Goal: Navigation & Orientation: Understand site structure

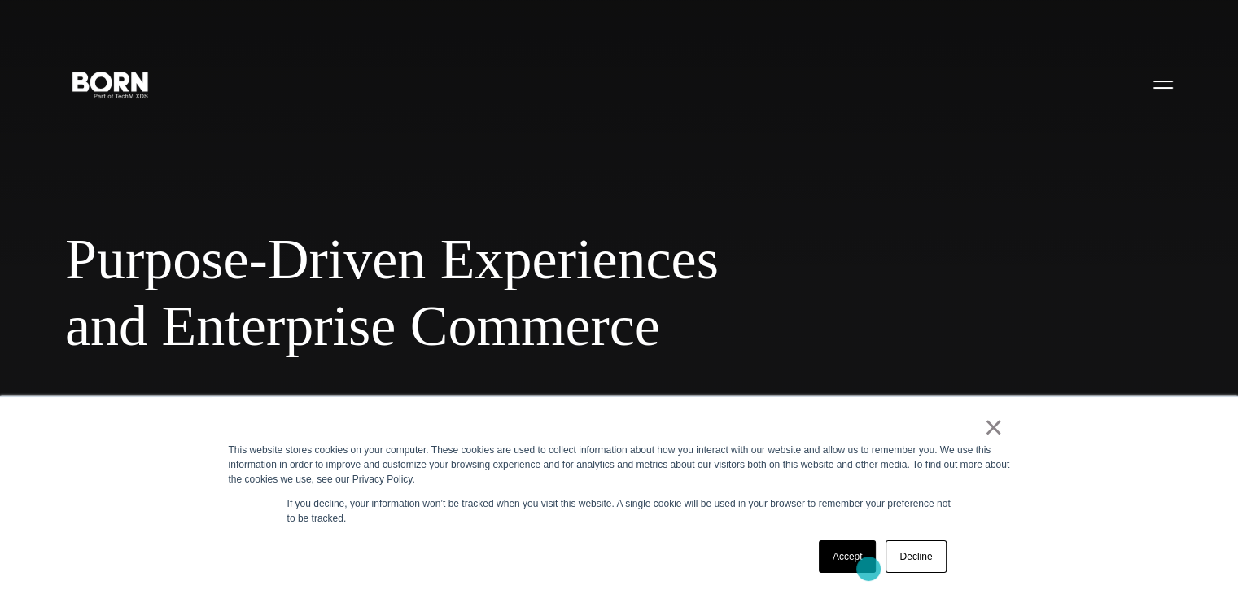
click at [859, 570] on link "Accept" at bounding box center [848, 556] width 58 height 33
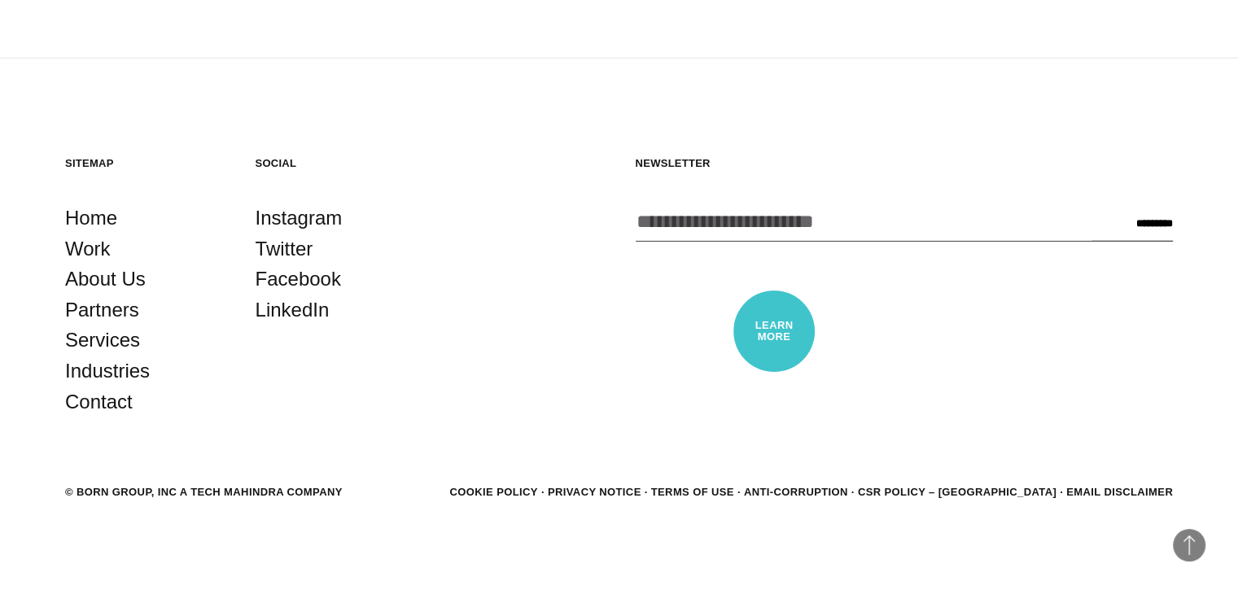
scroll to position [4407, 0]
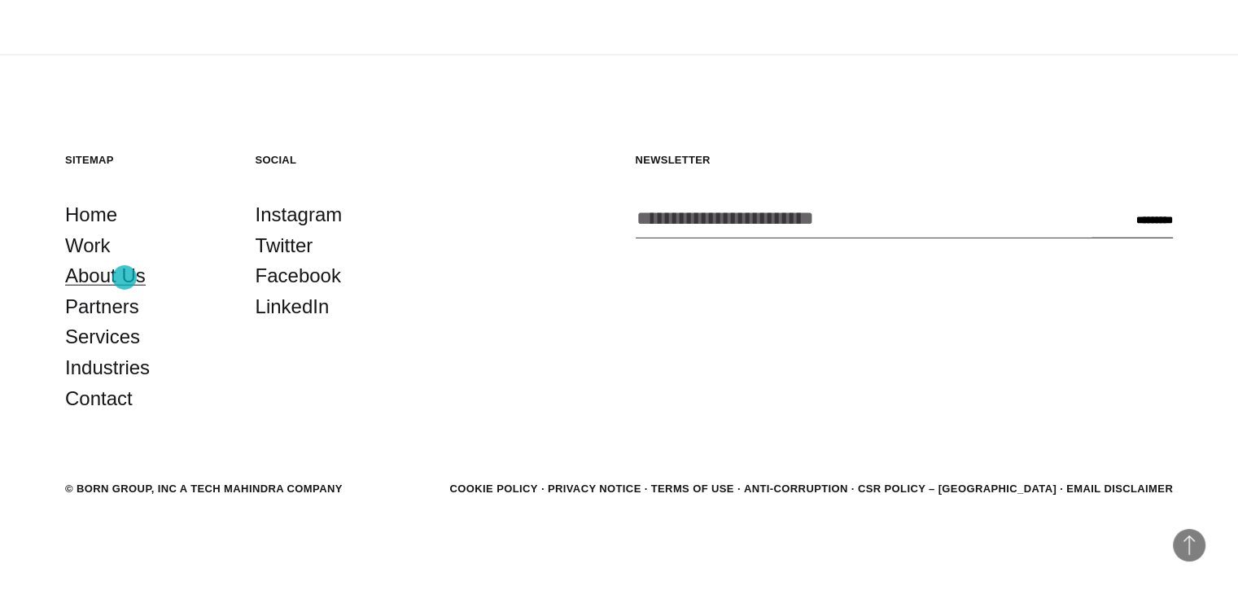
click at [124, 277] on link "About Us" at bounding box center [105, 275] width 81 height 31
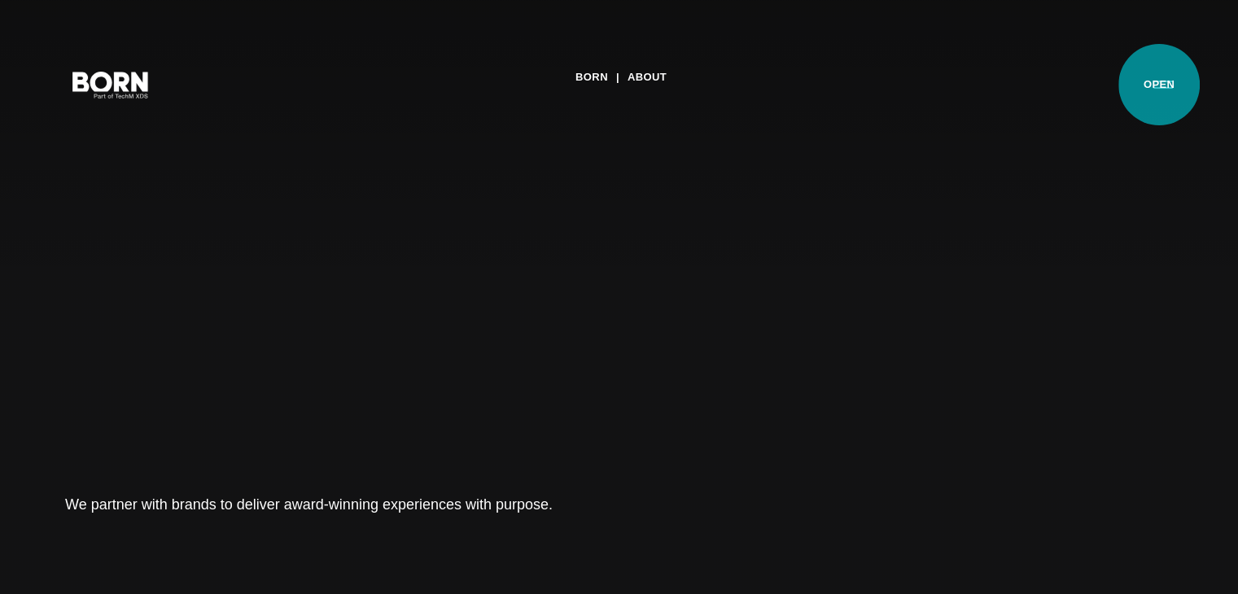
click at [1159, 85] on button "Primary Menu" at bounding box center [1162, 84] width 39 height 34
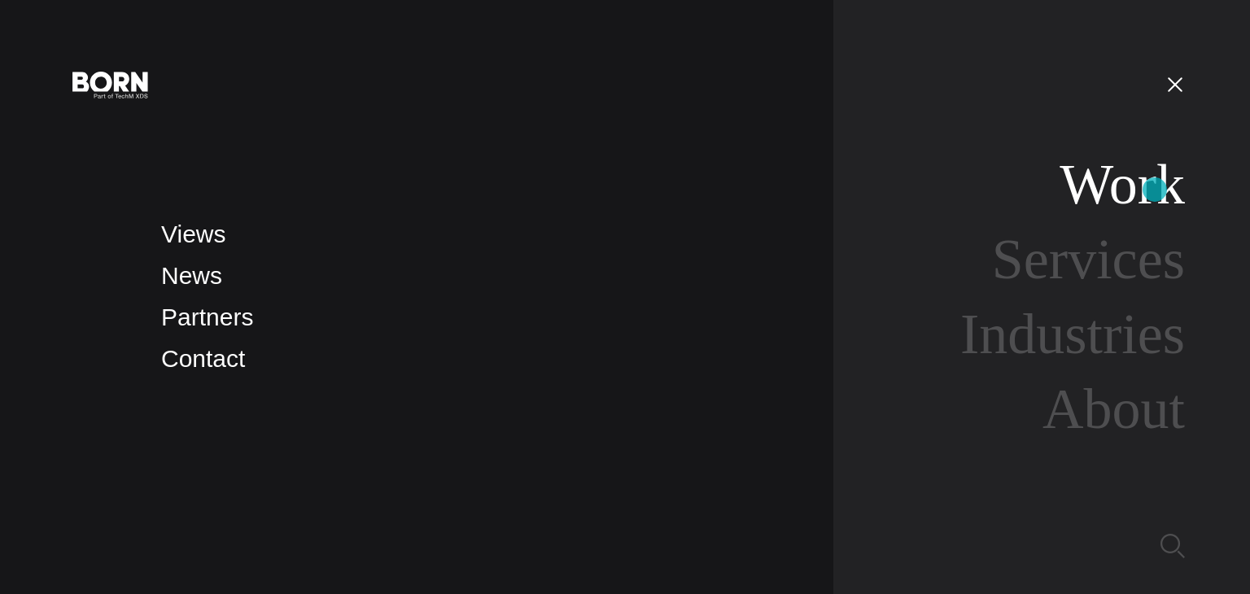
click at [1155, 190] on link "Work" at bounding box center [1121, 184] width 125 height 63
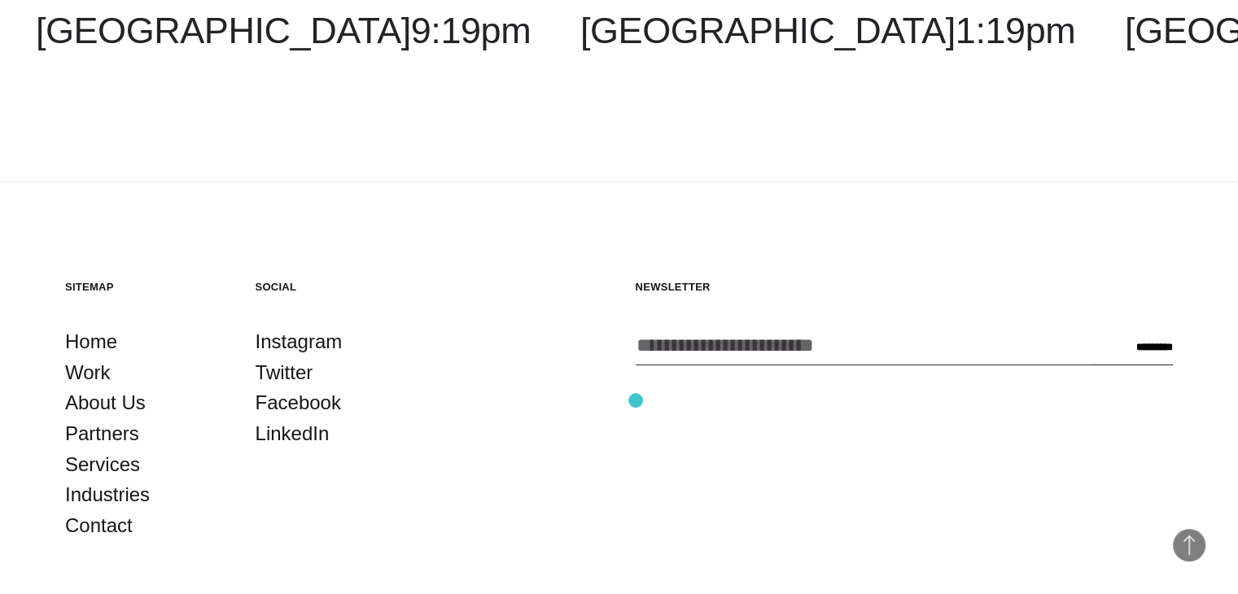
scroll to position [5149, 0]
